Goal: Information Seeking & Learning: Learn about a topic

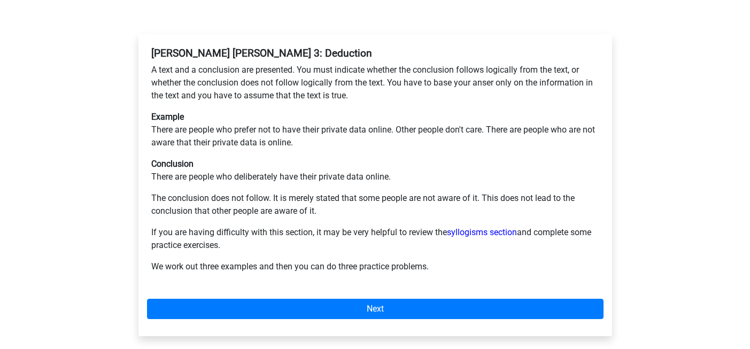
scroll to position [179, 0]
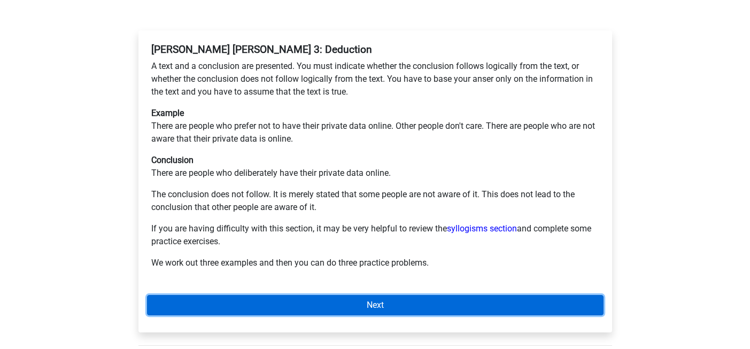
click at [411, 295] on link "Next" at bounding box center [375, 305] width 456 height 20
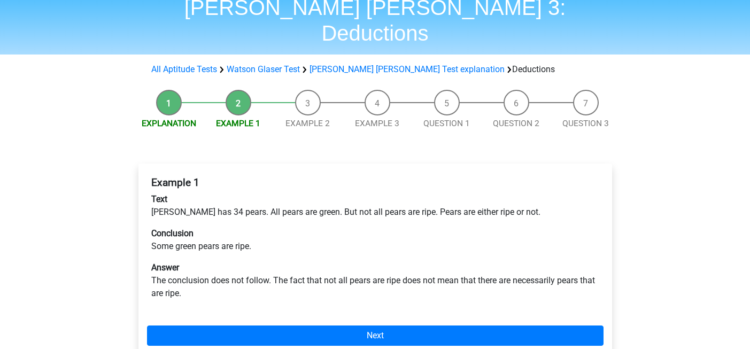
scroll to position [49, 0]
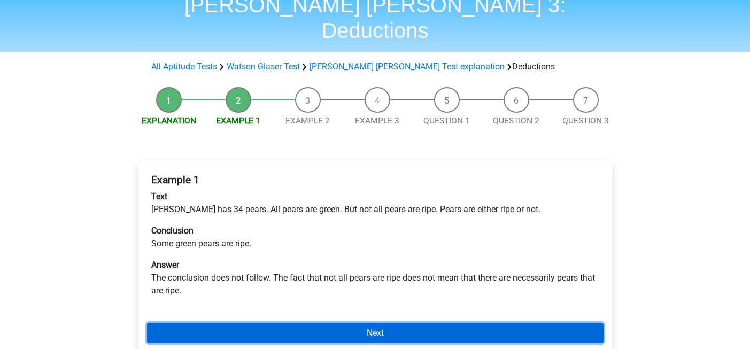
click at [411, 323] on link "Next" at bounding box center [375, 333] width 456 height 20
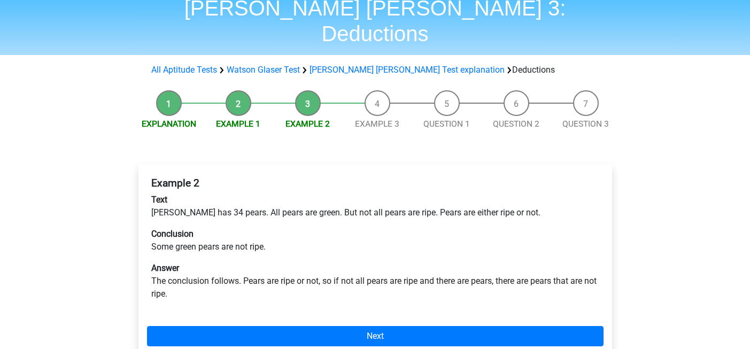
scroll to position [47, 0]
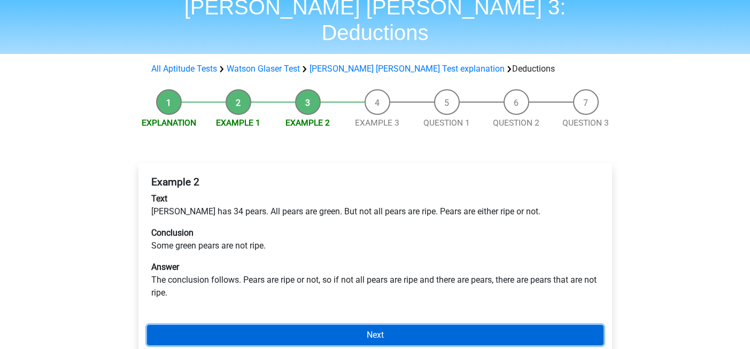
click at [405, 325] on link "Next" at bounding box center [375, 335] width 456 height 20
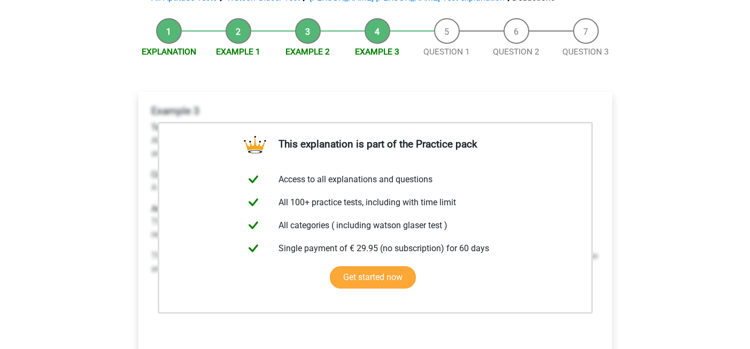
scroll to position [131, 0]
